Goal: Transaction & Acquisition: Purchase product/service

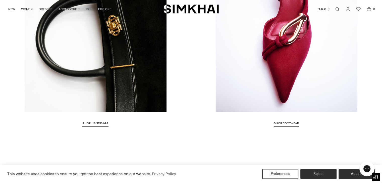
scroll to position [952, 0]
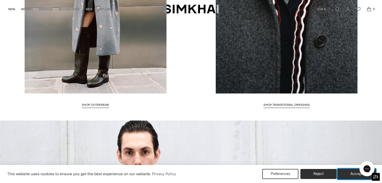
drag, startPoint x: 352, startPoint y: 176, endPoint x: 341, endPoint y: 171, distance: 12.3
click at [352, 176] on button "Accept" at bounding box center [356, 174] width 38 height 11
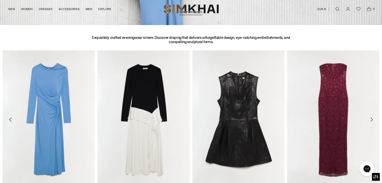
scroll to position [231, 0]
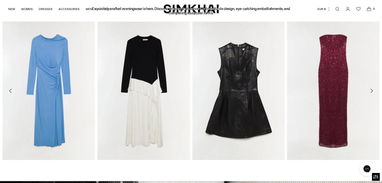
click at [371, 90] on icon "Move to next carousel slide" at bounding box center [371, 91] width 6 height 6
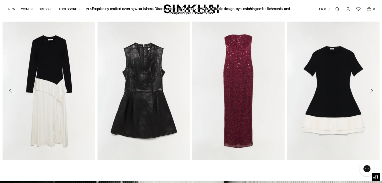
click at [371, 90] on icon "Move to next carousel slide" at bounding box center [371, 91] width 6 height 6
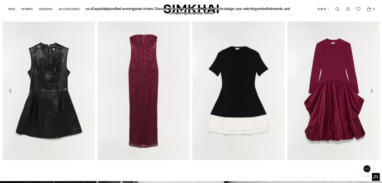
click at [371, 90] on icon "Move to next carousel slide" at bounding box center [371, 91] width 6 height 6
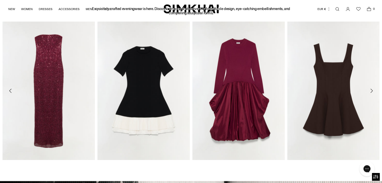
click at [371, 91] on icon "Move to next carousel slide" at bounding box center [371, 91] width 6 height 6
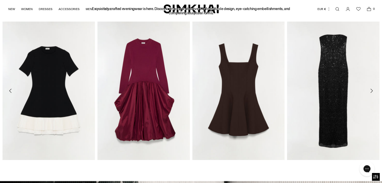
click at [371, 91] on icon "Move to next carousel slide" at bounding box center [371, 91] width 6 height 6
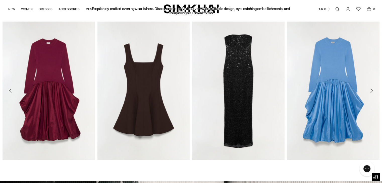
click at [371, 91] on icon "Move to next carousel slide" at bounding box center [371, 91] width 6 height 6
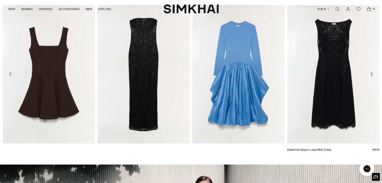
scroll to position [256, 0]
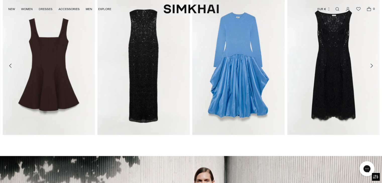
click at [371, 63] on icon "Move to next carousel slide" at bounding box center [371, 66] width 6 height 6
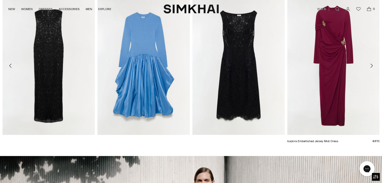
click at [0, 0] on img "Izadora Embellished Jersey Midi Dress" at bounding box center [0, 0] width 0 height 0
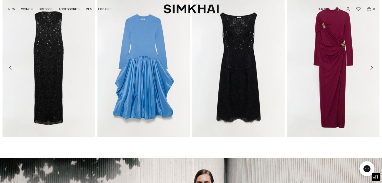
click at [371, 69] on icon "Move to next carousel slide" at bounding box center [371, 68] width 6 height 6
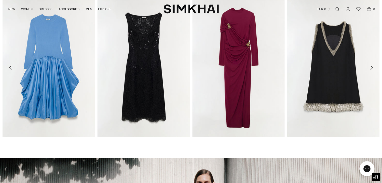
click at [371, 69] on icon "Move to next carousel slide" at bounding box center [371, 68] width 6 height 6
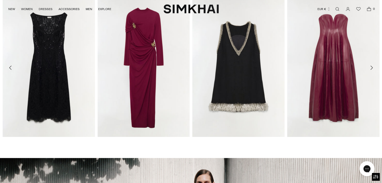
click at [370, 68] on icon "Move to next carousel slide" at bounding box center [371, 68] width 6 height 6
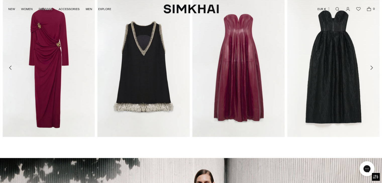
click at [369, 69] on icon "Move to next carousel slide" at bounding box center [371, 68] width 6 height 6
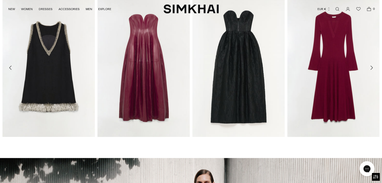
click at [372, 68] on icon "Move to next carousel slide" at bounding box center [371, 68] width 6 height 6
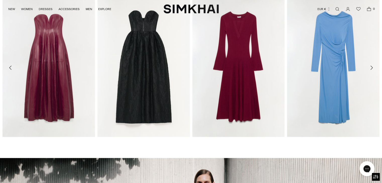
click at [371, 69] on icon "Move to next carousel slide" at bounding box center [371, 68] width 6 height 6
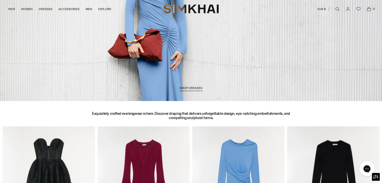
scroll to position [151, 0]
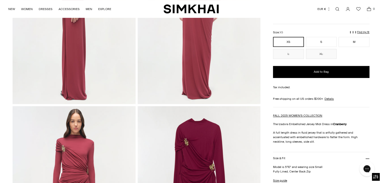
scroll to position [299, 0]
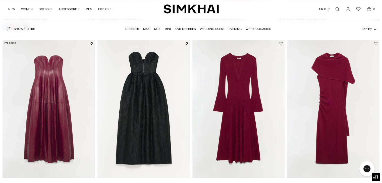
scroll to position [577, 0]
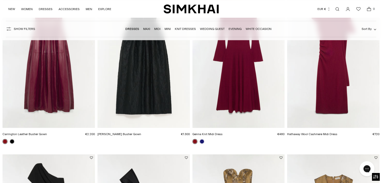
click at [0, 0] on img "Carrington Leather Bustier Gown" at bounding box center [0, 0] width 0 height 0
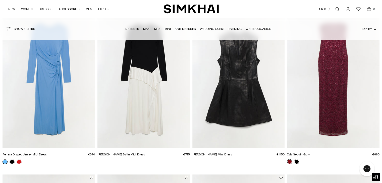
scroll to position [0, 0]
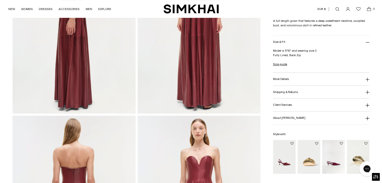
scroll to position [351, 0]
